Goal: Book appointment/travel/reservation

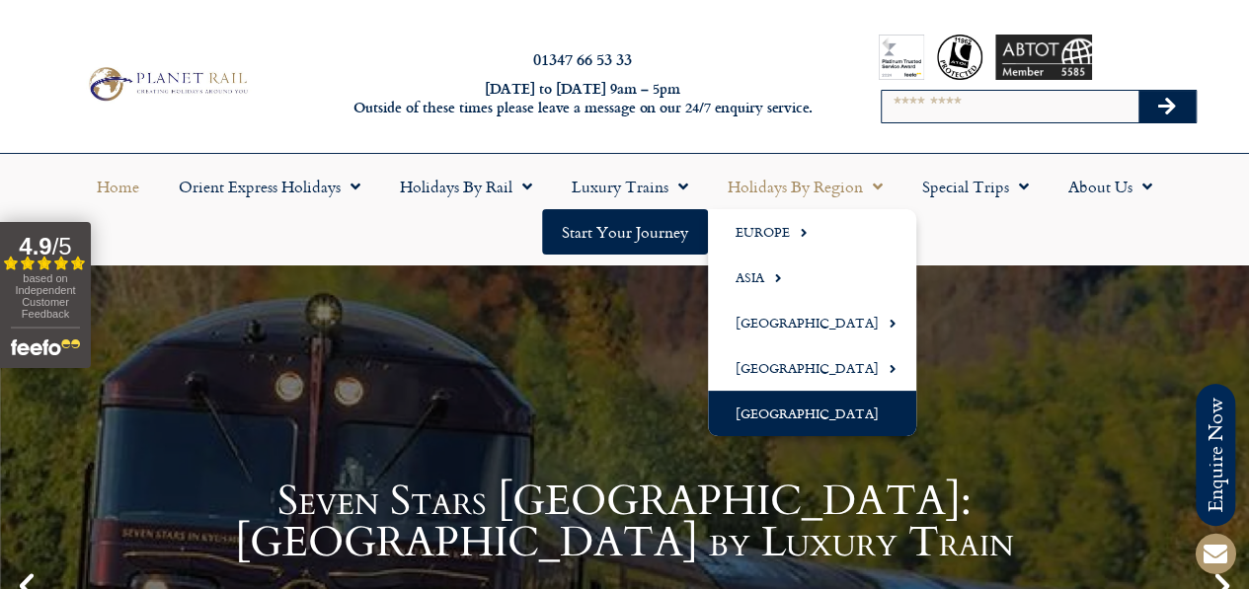
click at [810, 411] on link "[GEOGRAPHIC_DATA]" at bounding box center [812, 413] width 208 height 45
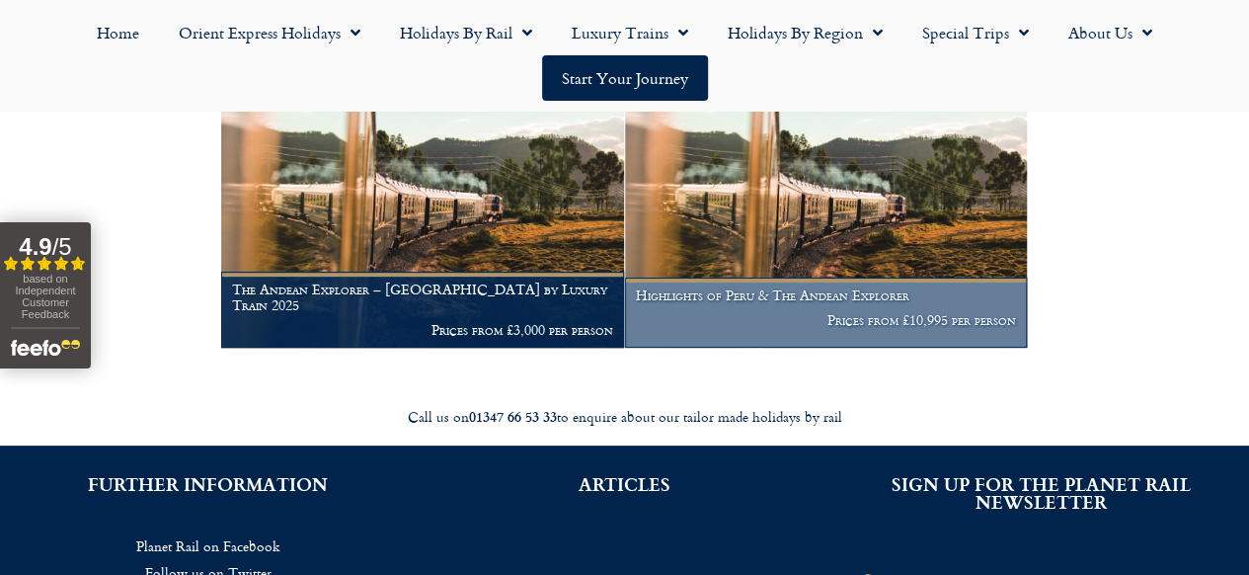
scroll to position [395, 0]
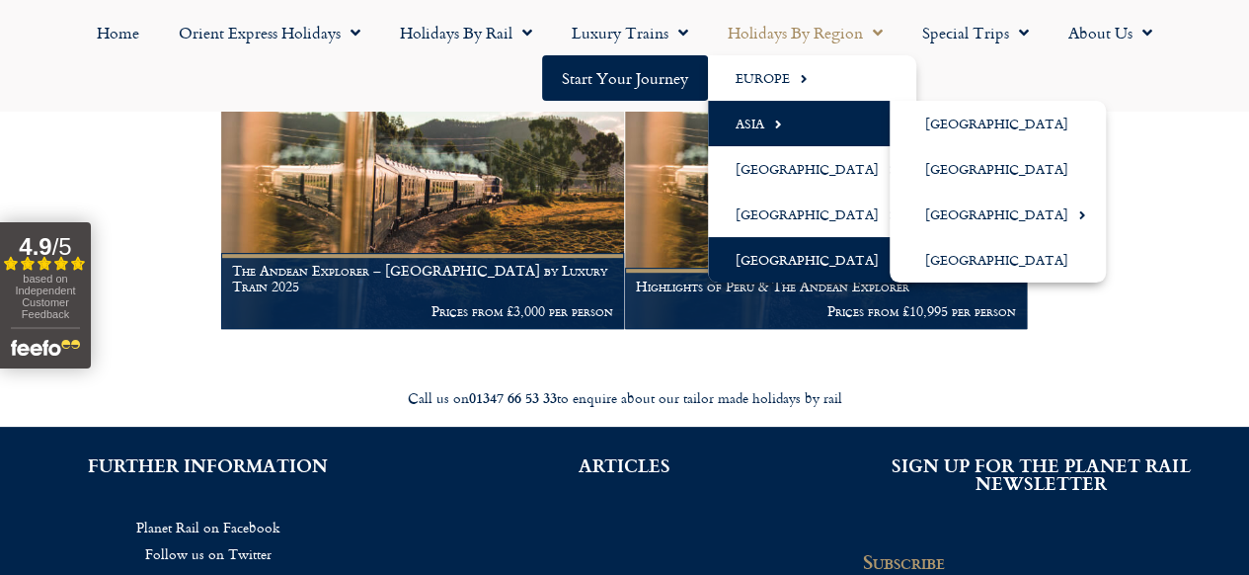
click at [760, 125] on link "Asia" at bounding box center [812, 123] width 208 height 45
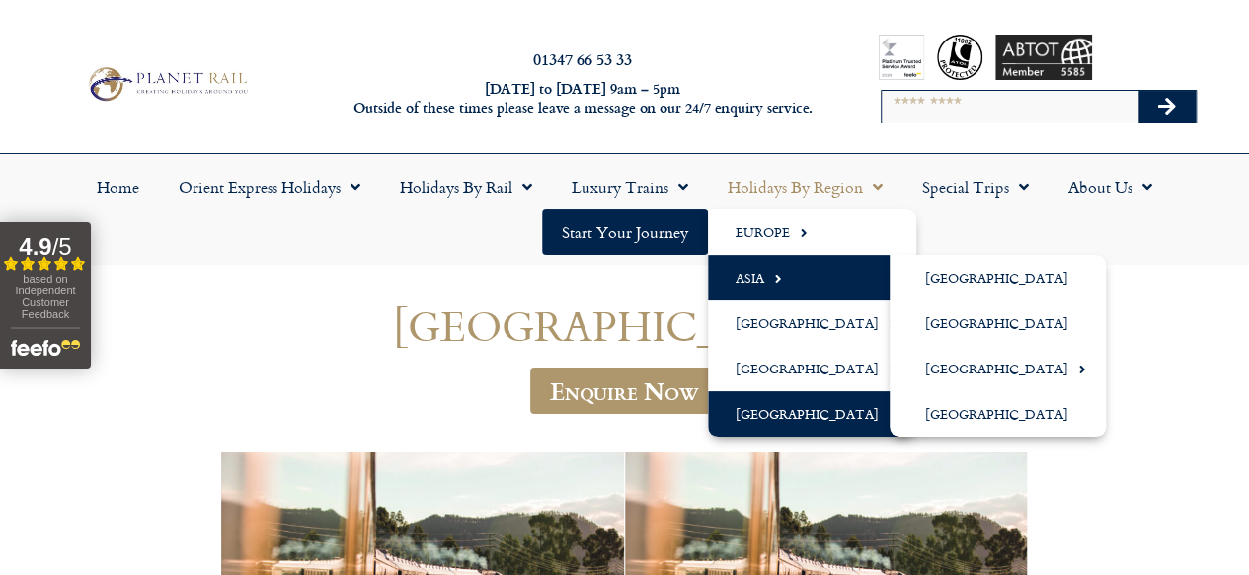
click at [747, 273] on link "Asia" at bounding box center [812, 277] width 208 height 45
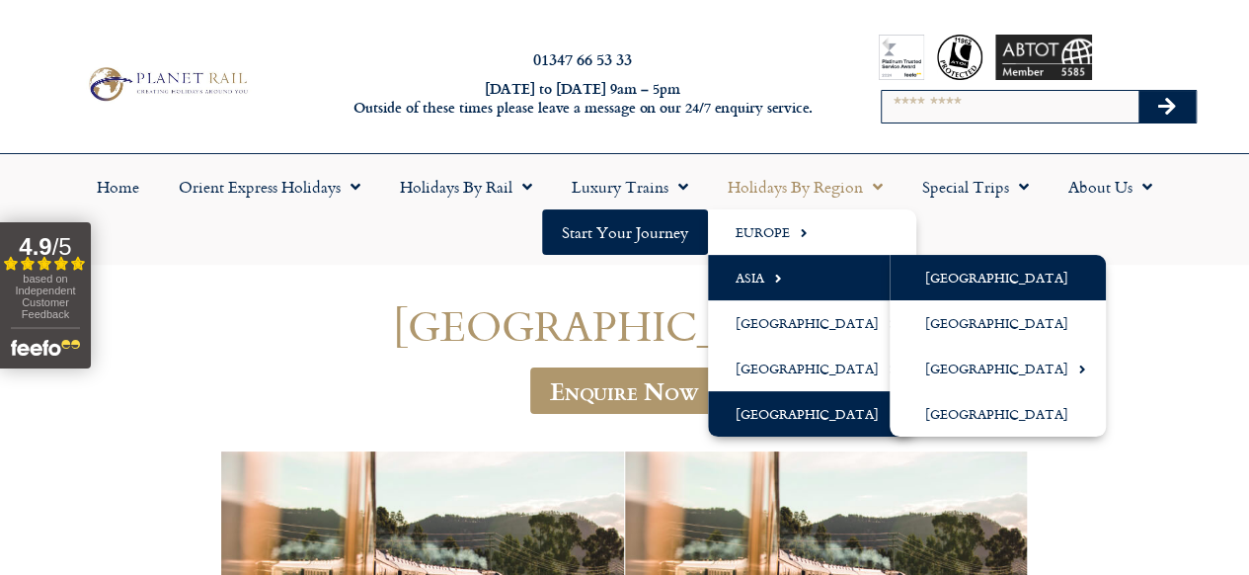
click at [940, 275] on link "[GEOGRAPHIC_DATA]" at bounding box center [998, 277] width 216 height 45
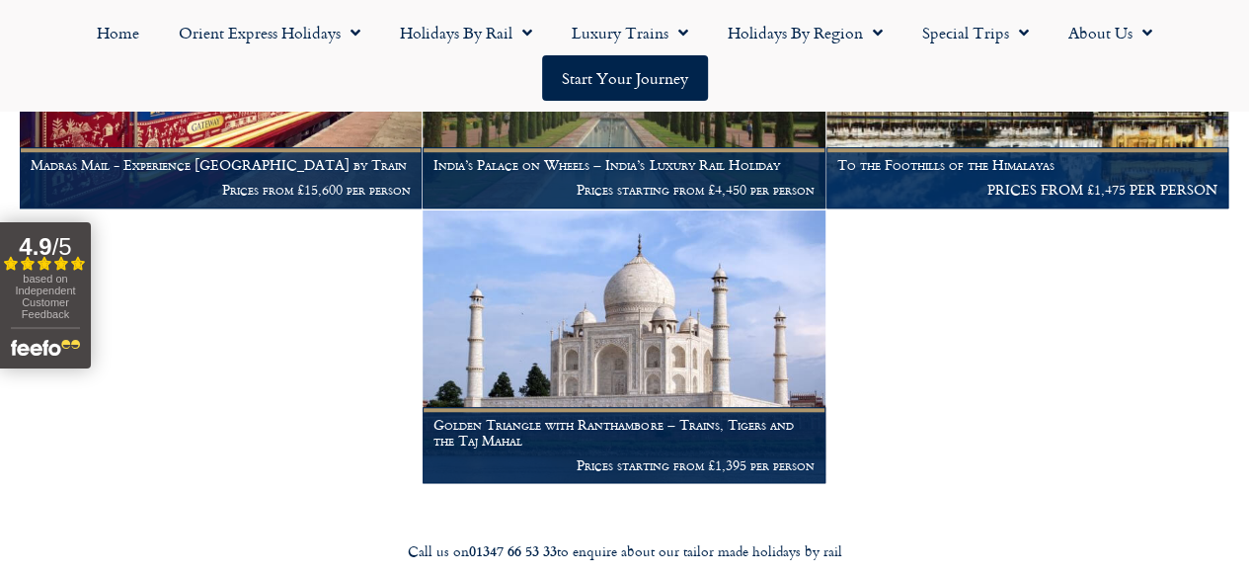
scroll to position [691, 0]
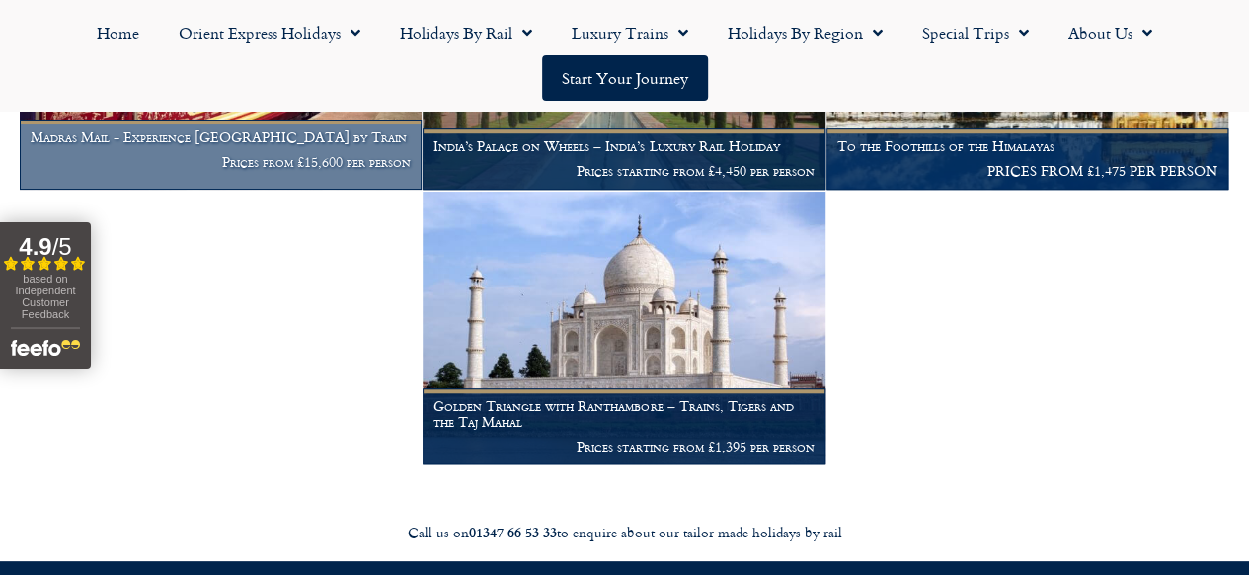
click at [243, 190] on figcaption "Madras Mail - Experience [GEOGRAPHIC_DATA] by Train Prices from £15,600 per per…" at bounding box center [221, 154] width 402 height 70
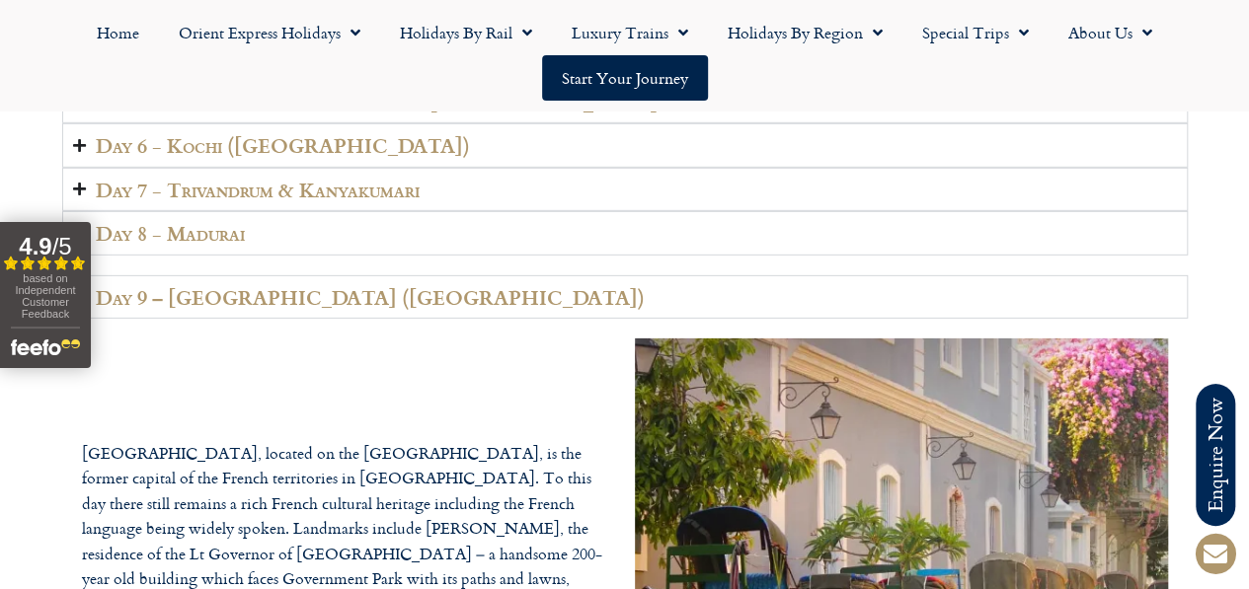
scroll to position [2469, 0]
